Goal: Information Seeking & Learning: Learn about a topic

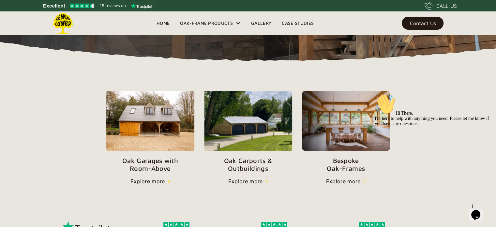
scroll to position [193, 0]
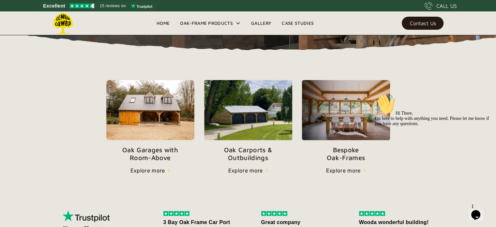
click at [142, 116] on img at bounding box center [150, 110] width 88 height 60
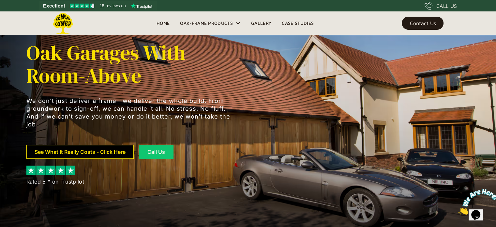
click at [85, 155] on link "See What It Really Costs - Click Here" at bounding box center [79, 152] width 107 height 14
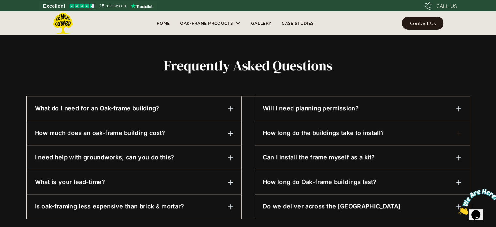
scroll to position [297, 0]
click at [232, 110] on img at bounding box center [231, 109] width 6 height 6
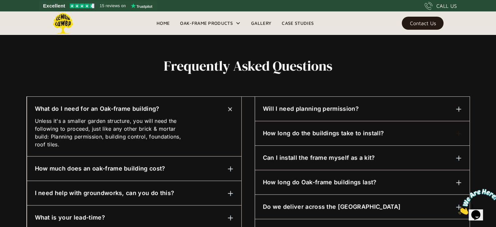
click at [232, 110] on img at bounding box center [230, 109] width 8 height 8
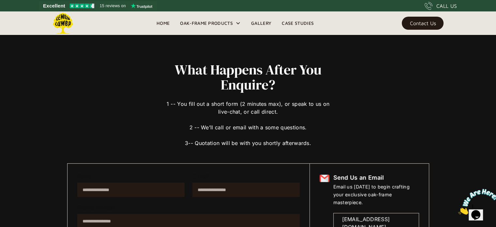
scroll to position [0, 0]
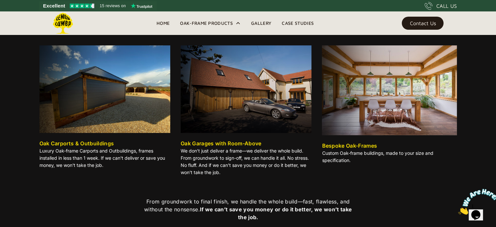
scroll to position [91, 0]
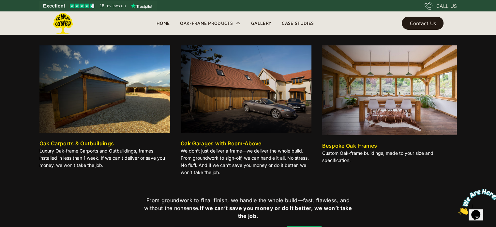
click at [126, 103] on img at bounding box center [104, 88] width 131 height 87
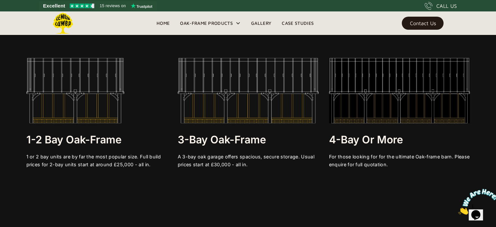
scroll to position [1233, 0]
click at [238, 163] on div "A 3-bay oak garage offers spacious, secure storage. Usual prices start at £30,0…" at bounding box center [248, 160] width 141 height 16
click at [242, 91] on img at bounding box center [248, 89] width 141 height 65
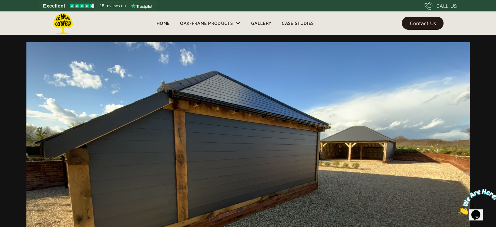
scroll to position [4202, 0]
click at [260, 24] on link "Gallery" at bounding box center [261, 23] width 31 height 10
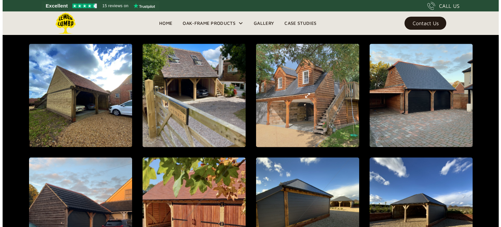
scroll to position [571, 0]
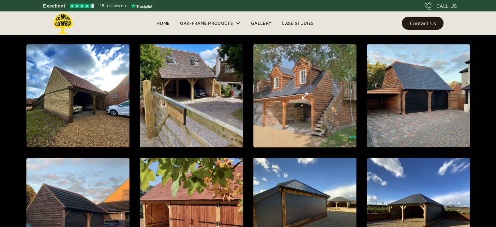
click at [321, 111] on div "open lightbox" at bounding box center [305, 95] width 292 height 315
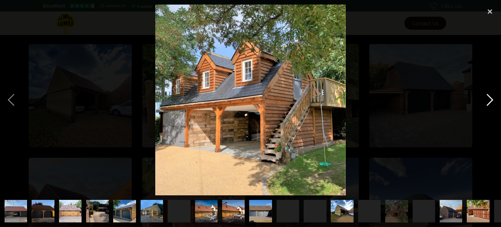
click at [489, 102] on div "next image" at bounding box center [490, 100] width 22 height 191
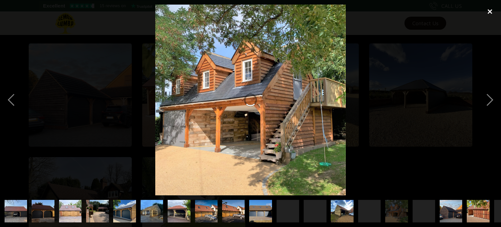
click at [492, 15] on div "close lightbox" at bounding box center [490, 12] width 22 height 14
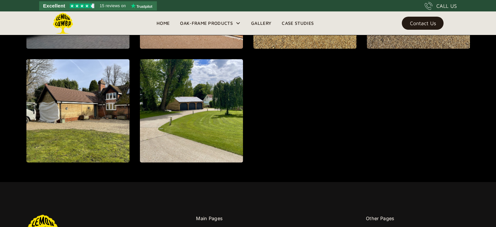
scroll to position [783, 0]
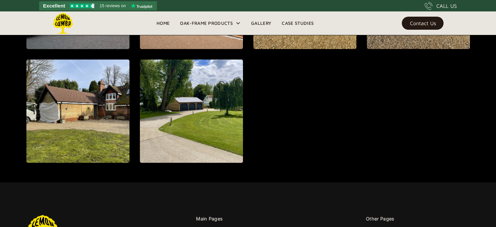
click at [97, 8] on div "Excellent 15 reviews on" at bounding box center [98, 5] width 118 height 9
